Goal: Task Accomplishment & Management: Use online tool/utility

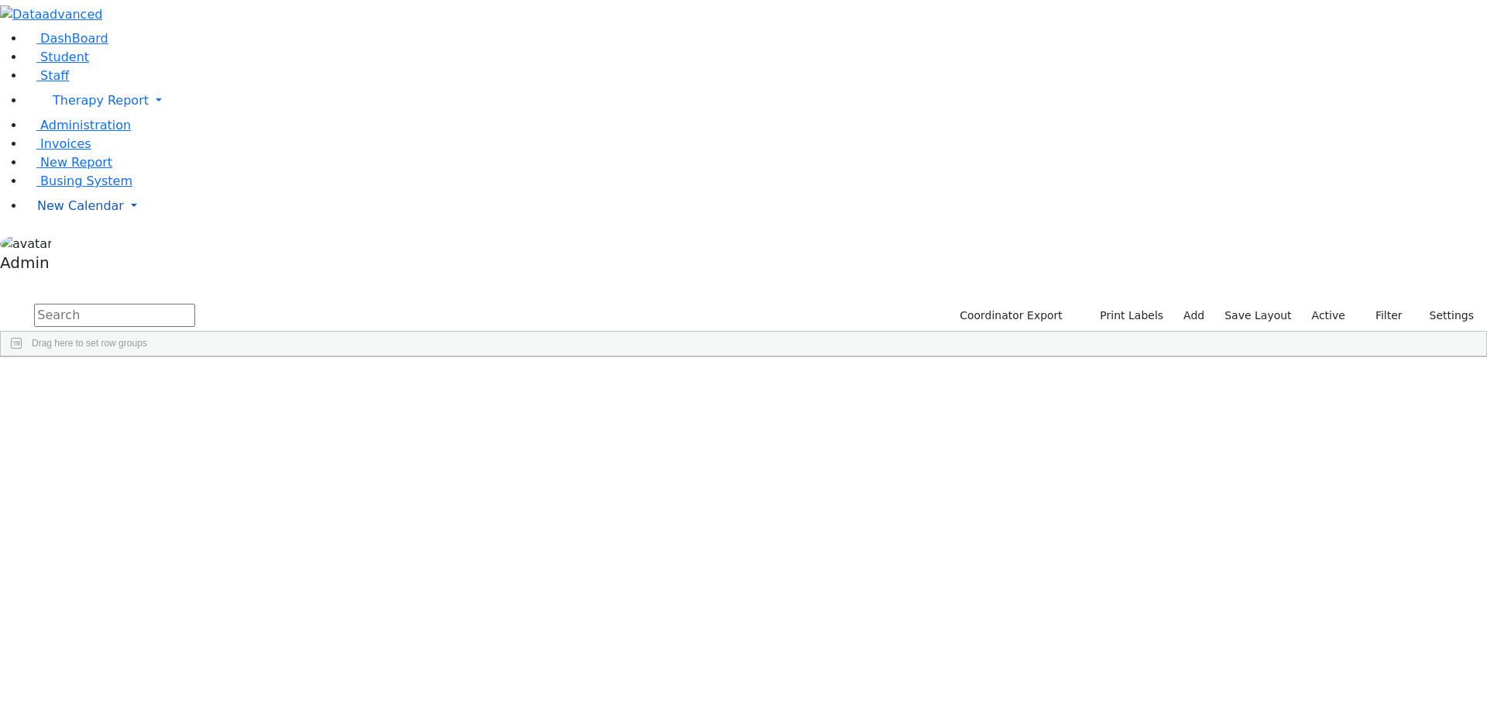
click at [87, 213] on span "New Calendar" at bounding box center [80, 205] width 87 height 15
click at [76, 246] on link "Calendar" at bounding box center [61, 237] width 56 height 19
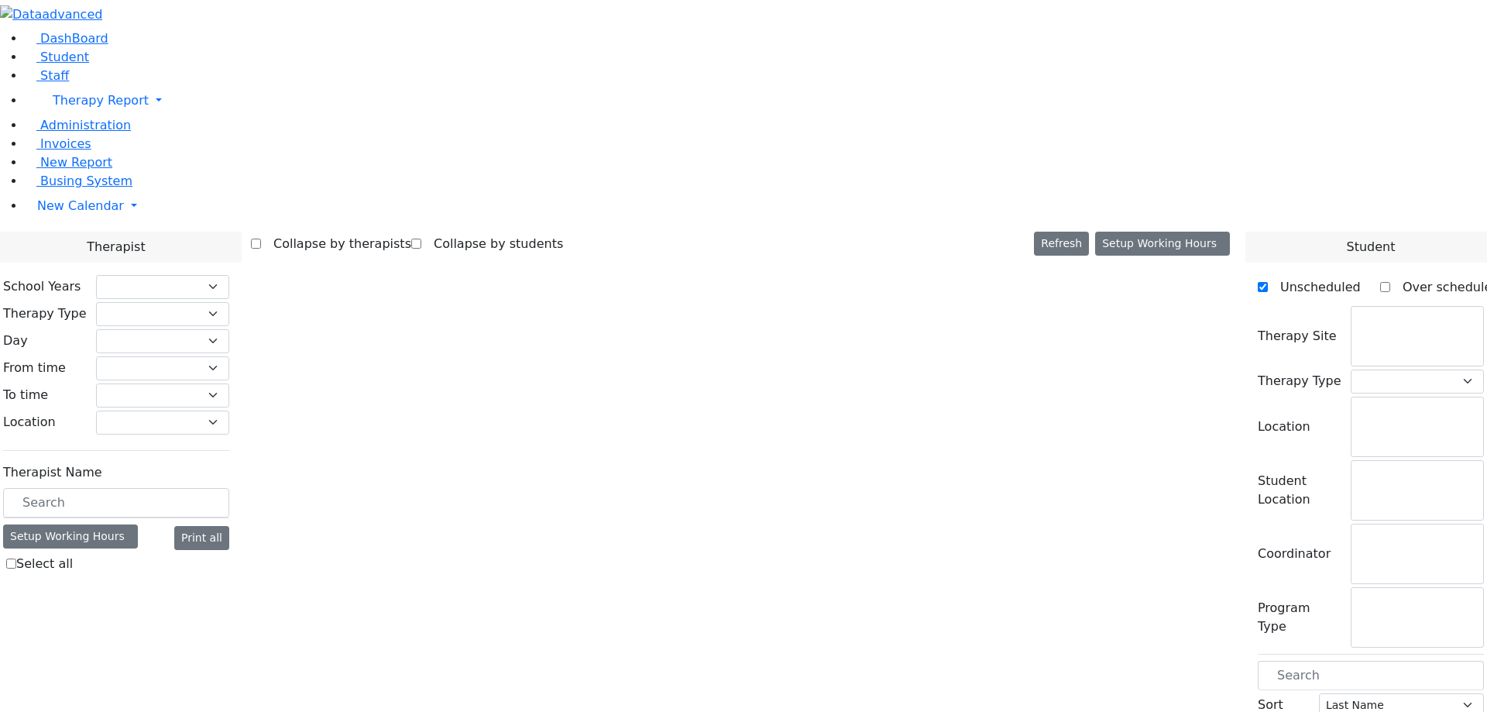
checkbox input "false"
select select "212"
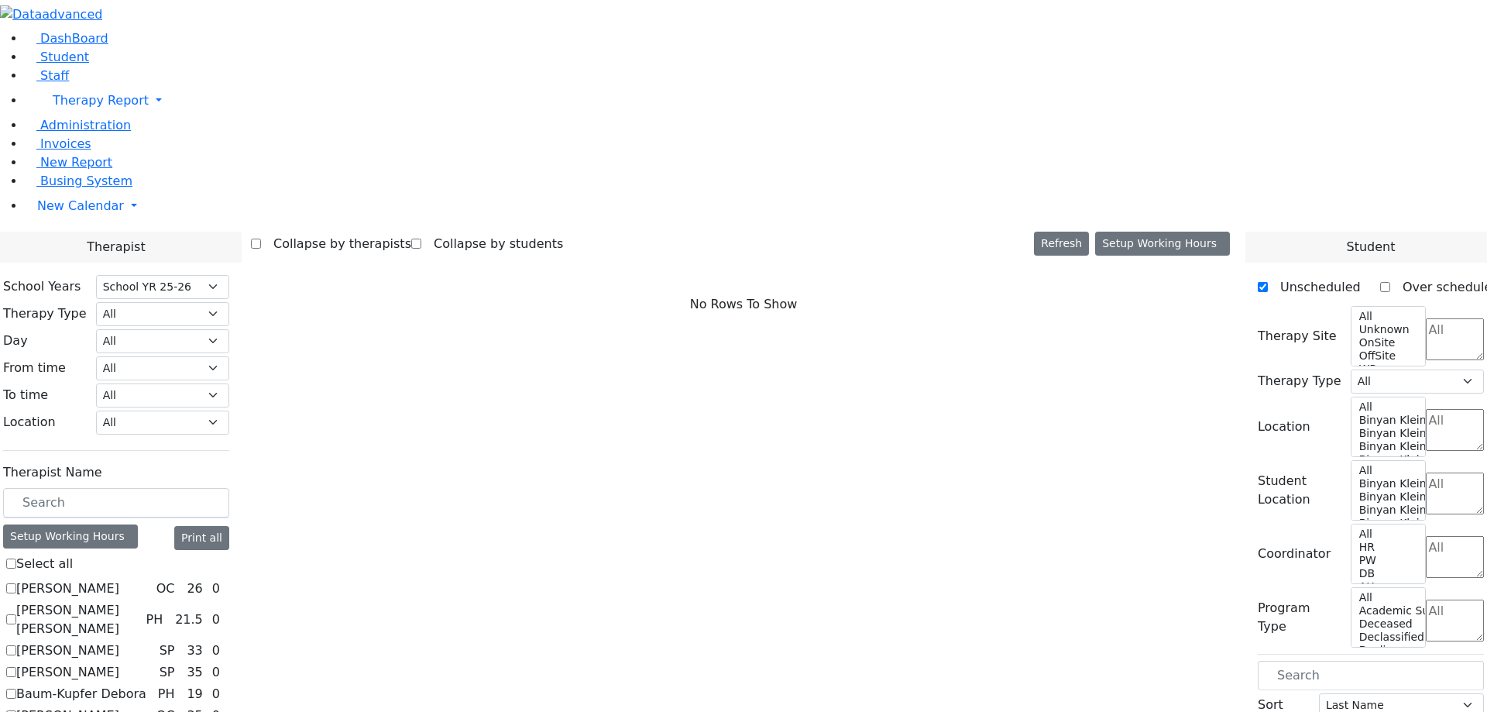
click at [119, 579] on label "Abramczyk ZC" at bounding box center [67, 588] width 103 height 19
click at [16, 583] on input "Abramczyk ZC" at bounding box center [11, 588] width 10 height 10
checkbox input "true"
select select "1"
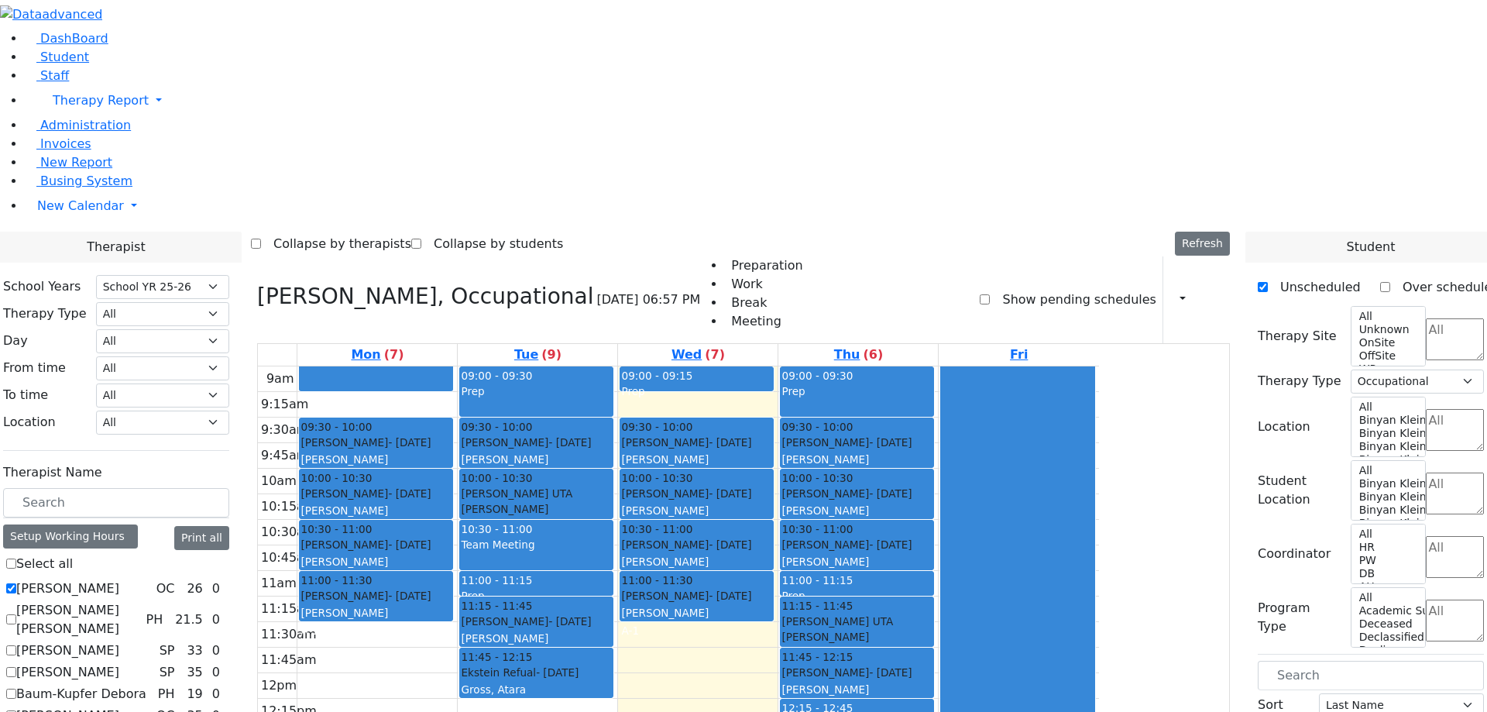
click at [139, 601] on label "Abramsky Sara Chana" at bounding box center [77, 619] width 123 height 37
click at [16, 614] on input "Abramsky Sara Chana" at bounding box center [11, 619] width 10 height 10
checkbox input "true"
select select
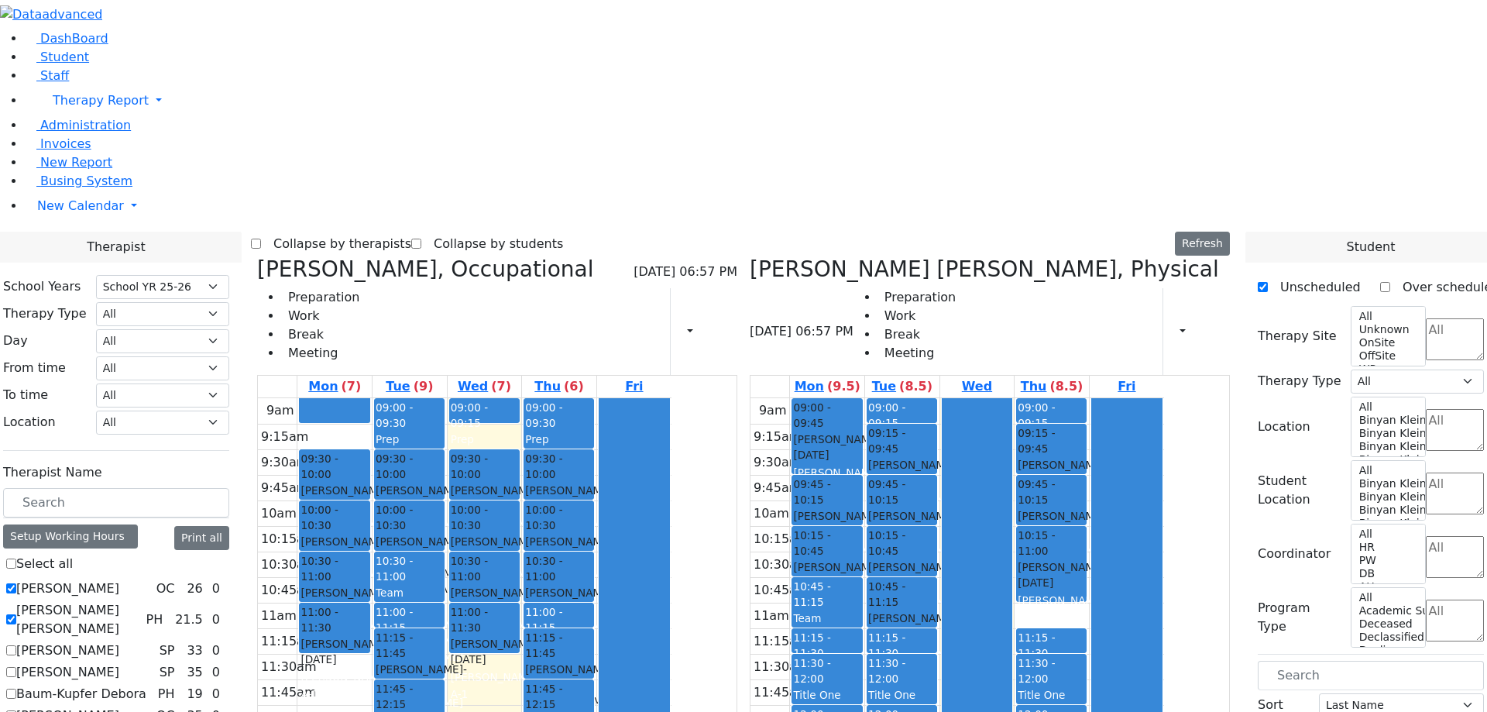
click at [119, 641] on label "Asok Pradeep" at bounding box center [67, 650] width 103 height 19
click at [16, 645] on input "Asok Pradeep" at bounding box center [11, 650] width 10 height 10
checkbox input "true"
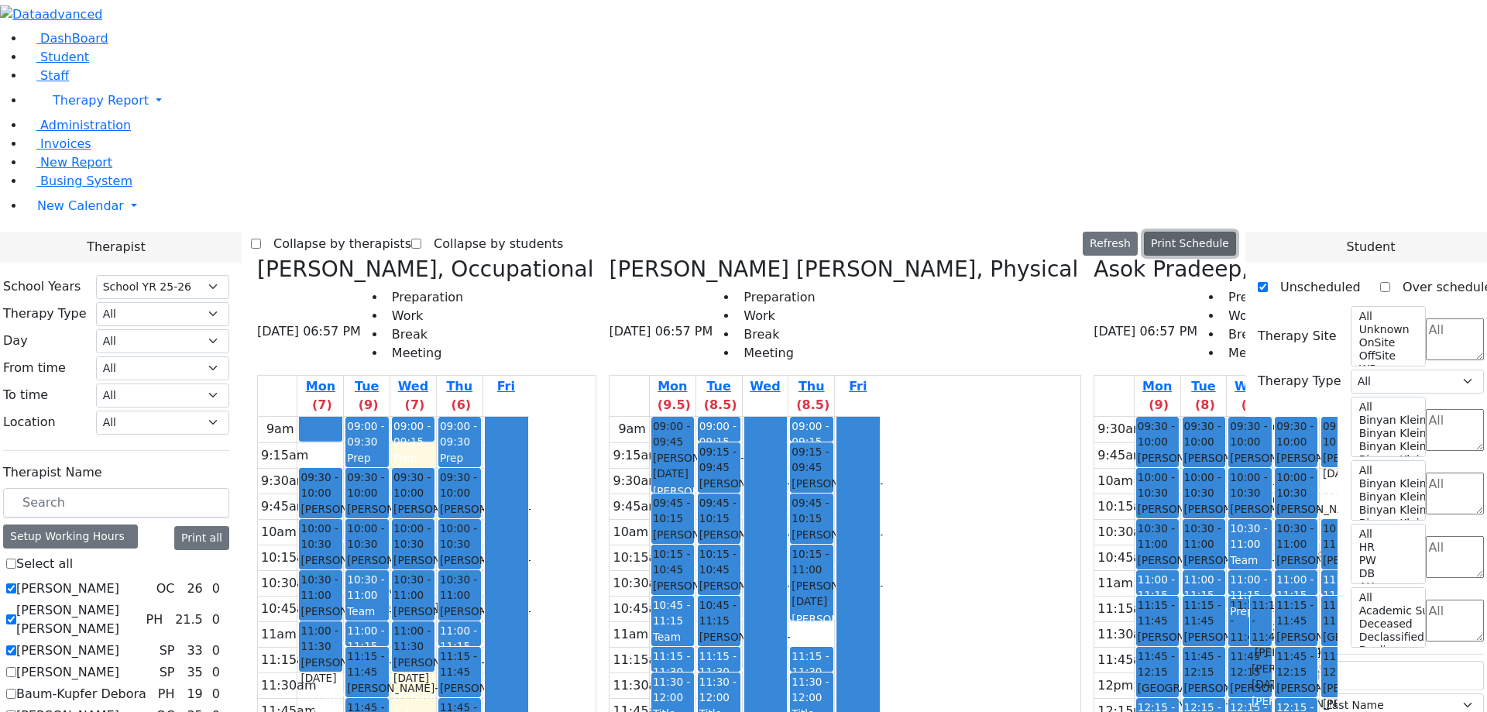
click at [1212, 232] on button "Print Schedule" at bounding box center [1190, 244] width 92 height 24
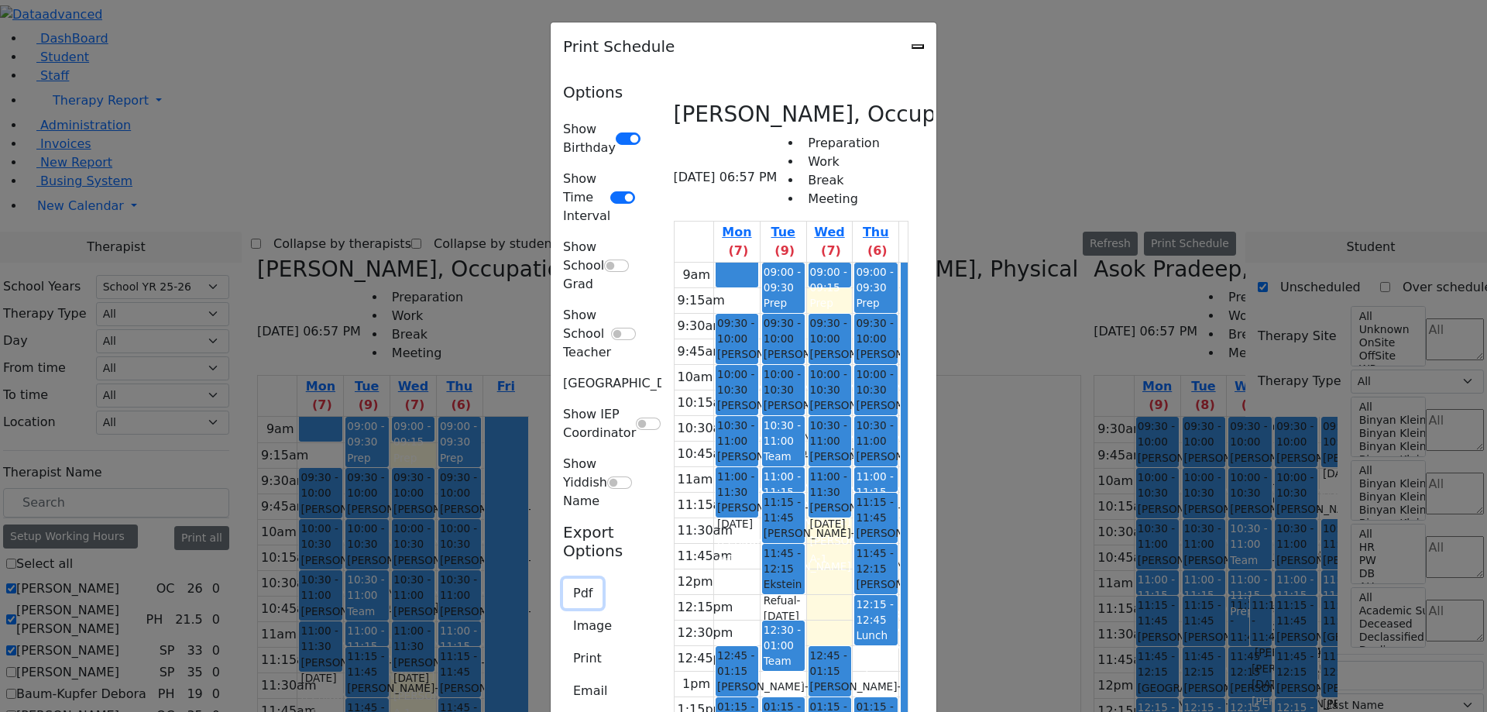
click at [563, 579] on button "Pdf" at bounding box center [583, 593] width 40 height 29
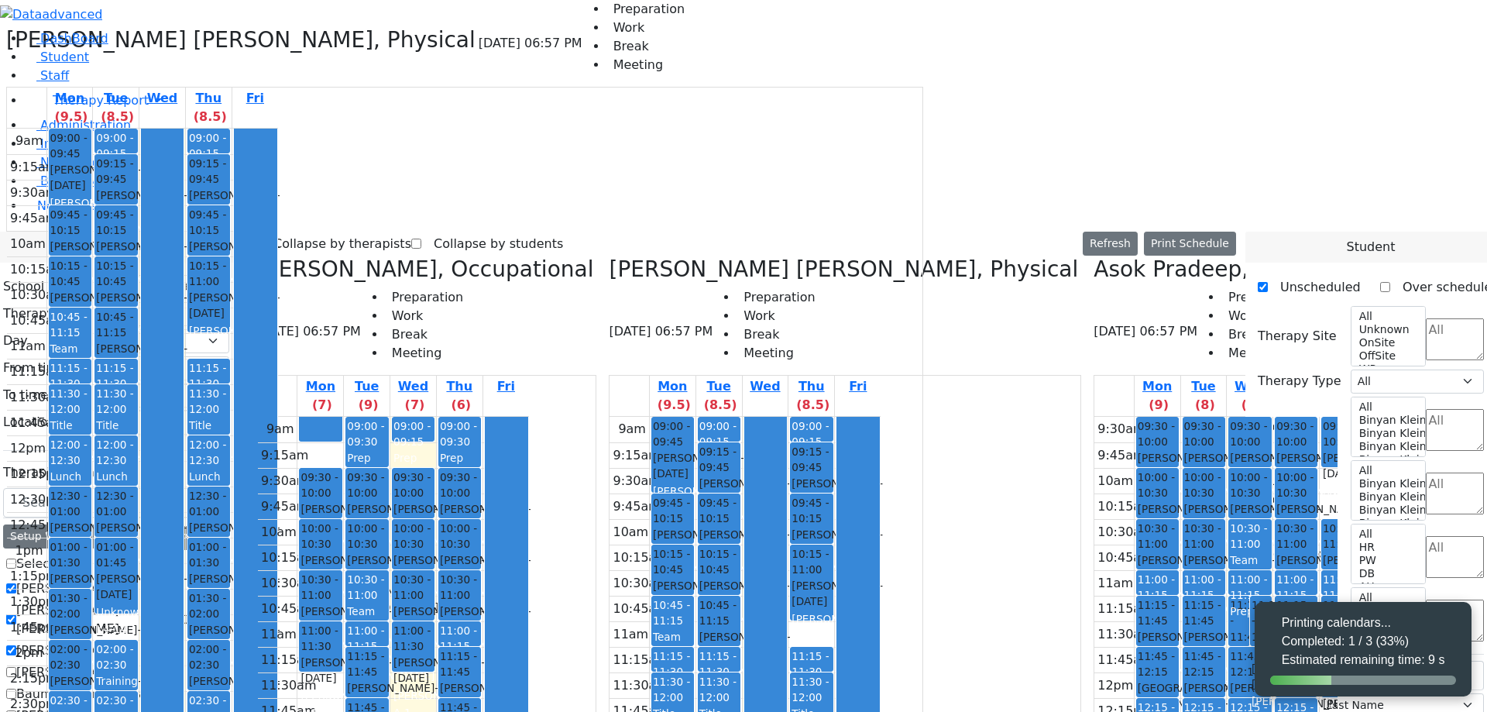
select select "212"
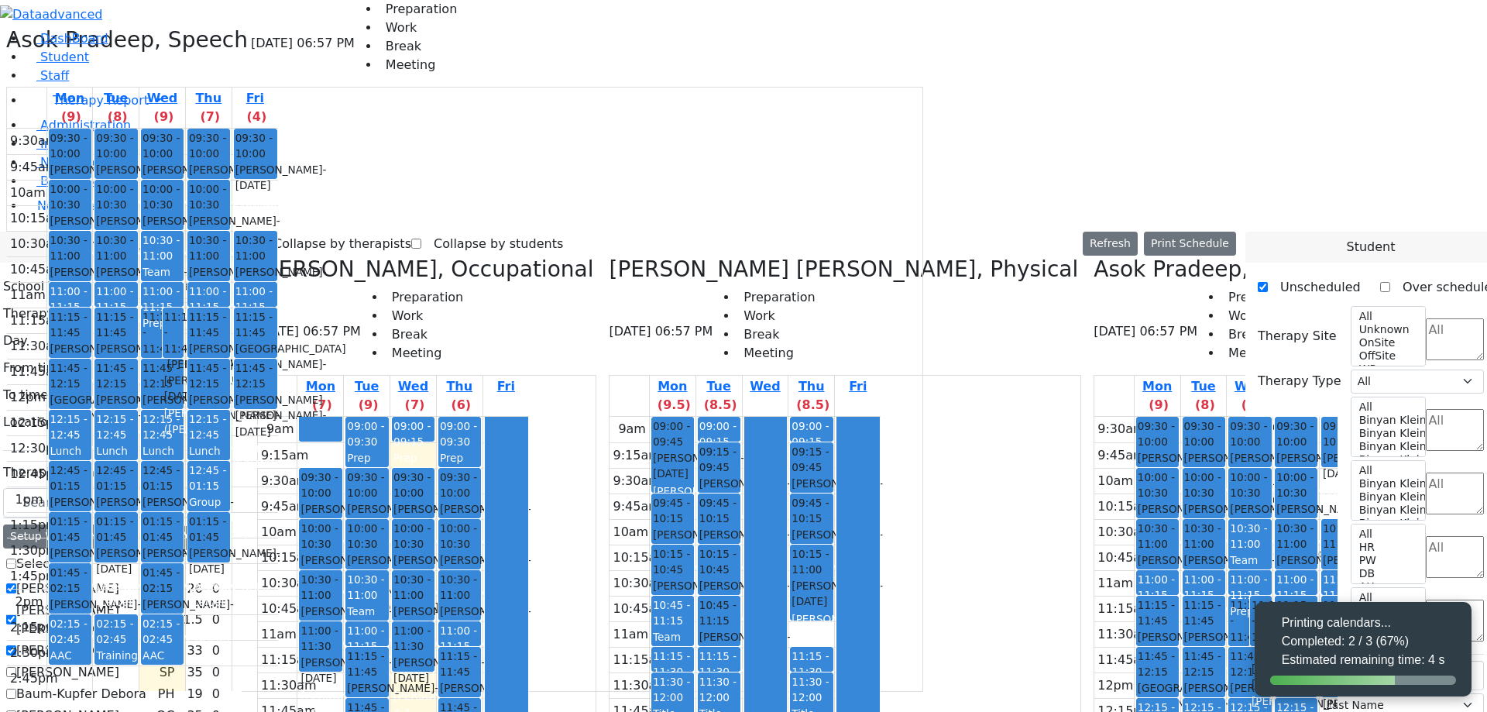
select select "212"
